Goal: Transaction & Acquisition: Purchase product/service

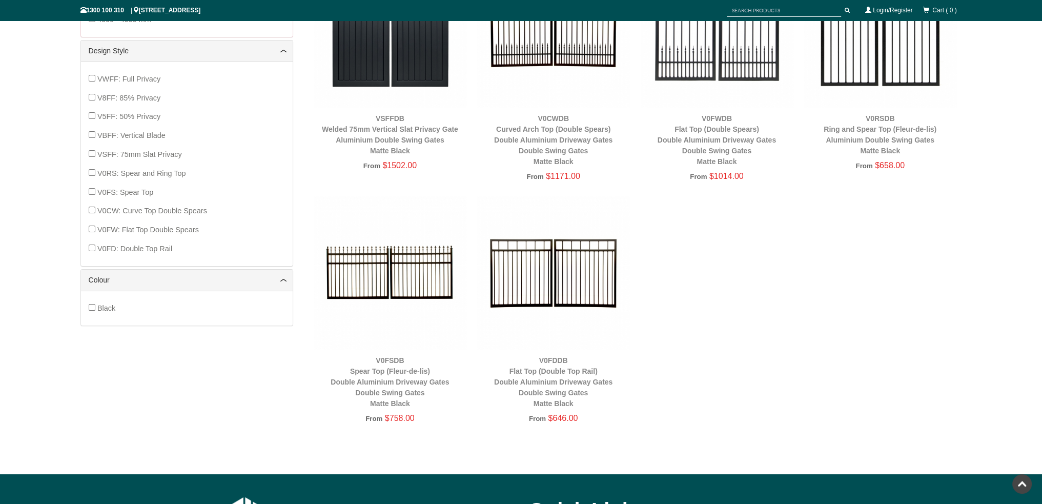
scroll to position [282, 0]
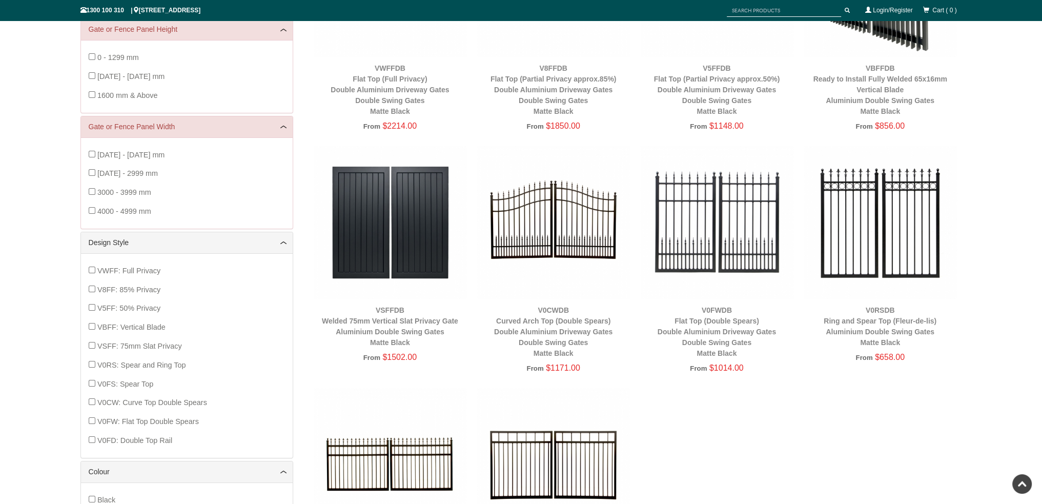
click at [545, 470] on img at bounding box center [553, 464] width 153 height 153
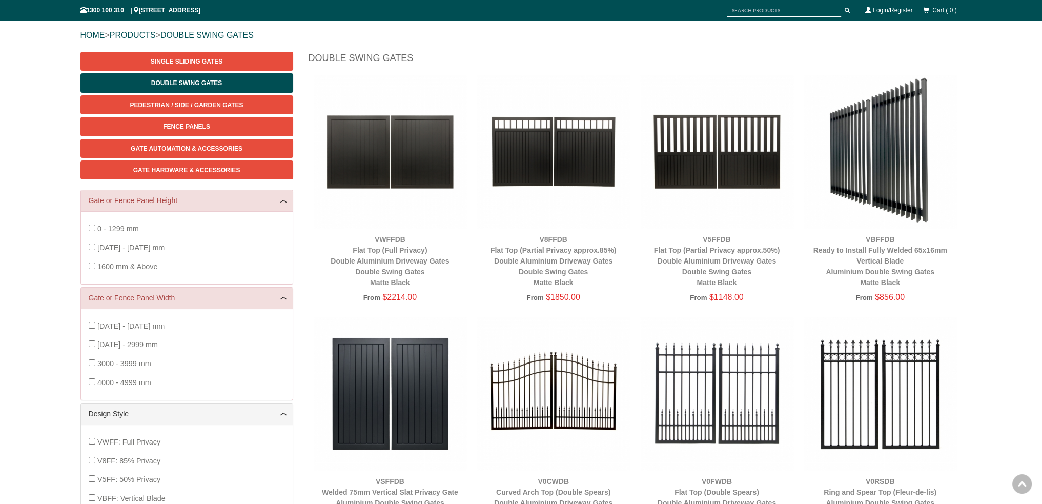
scroll to position [26, 0]
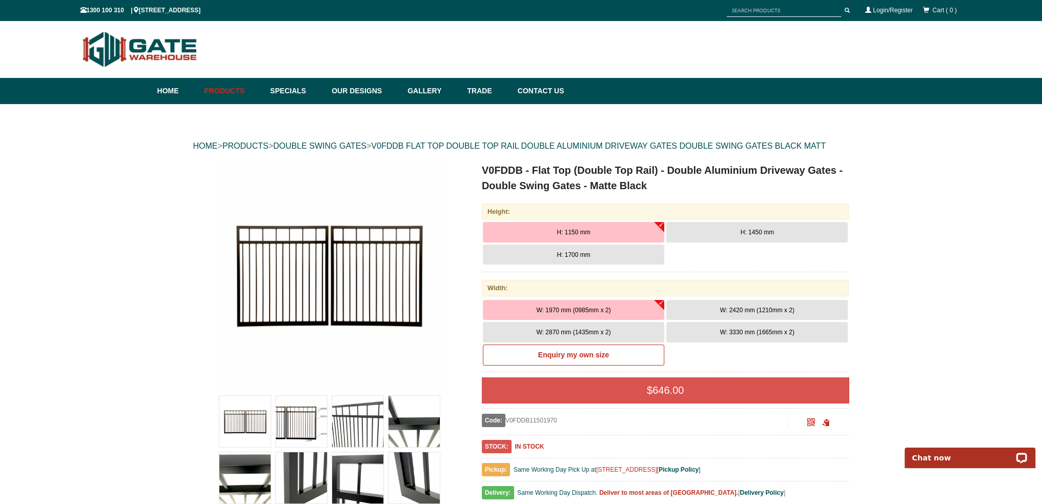
click at [730, 234] on button "H: 1450 mm" at bounding box center [758, 232] width 182 height 21
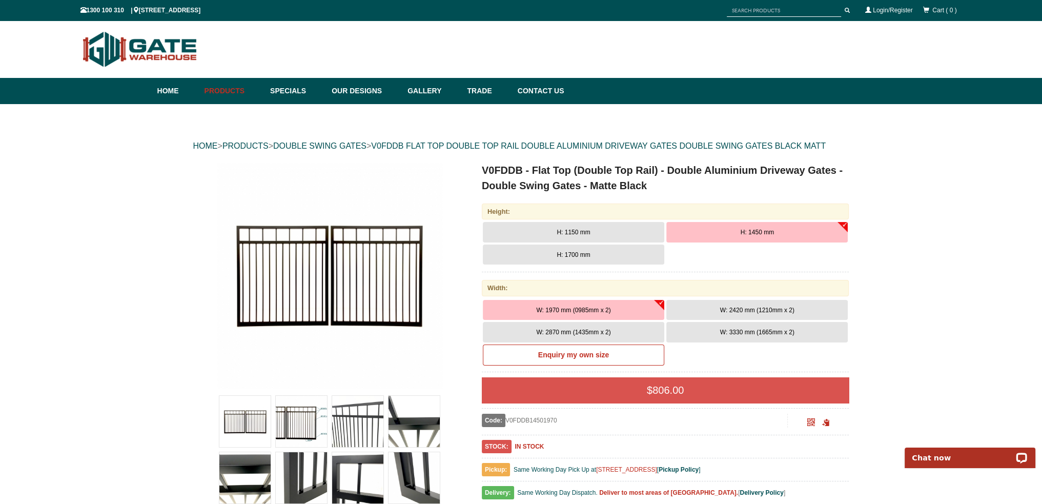
click at [646, 331] on button "W: 2870 mm (1435mm x 2)" at bounding box center [574, 332] width 182 height 21
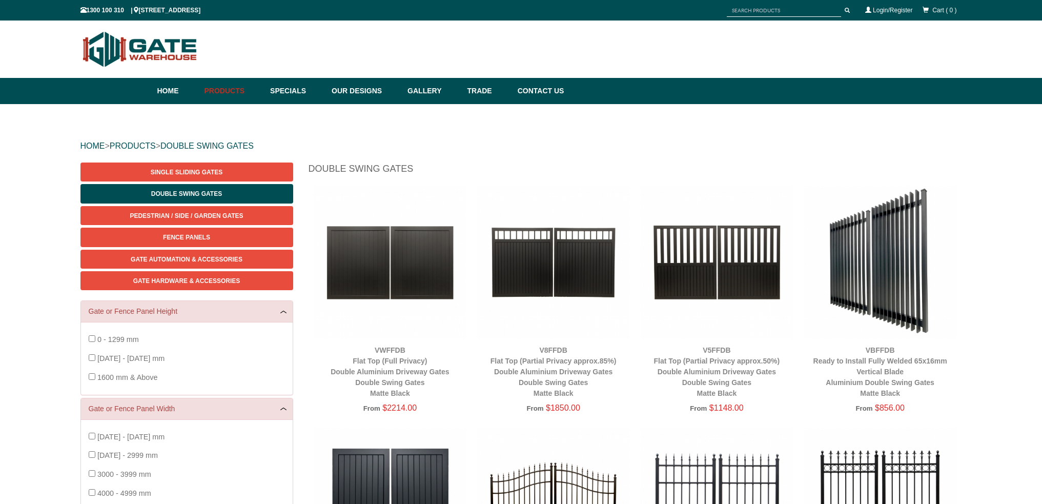
scroll to position [26, 0]
